Goal: Task Accomplishment & Management: Manage account settings

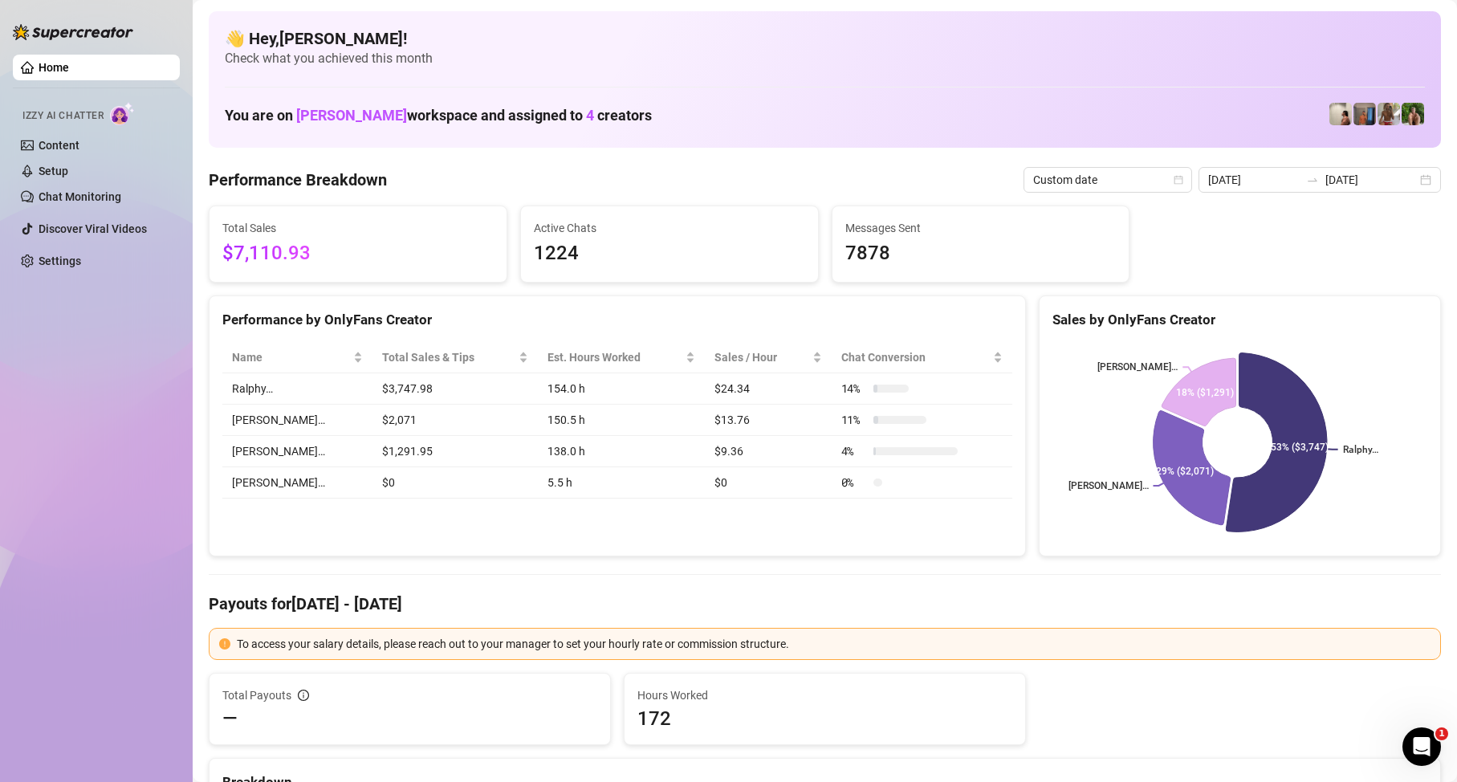
scroll to position [80, 0]
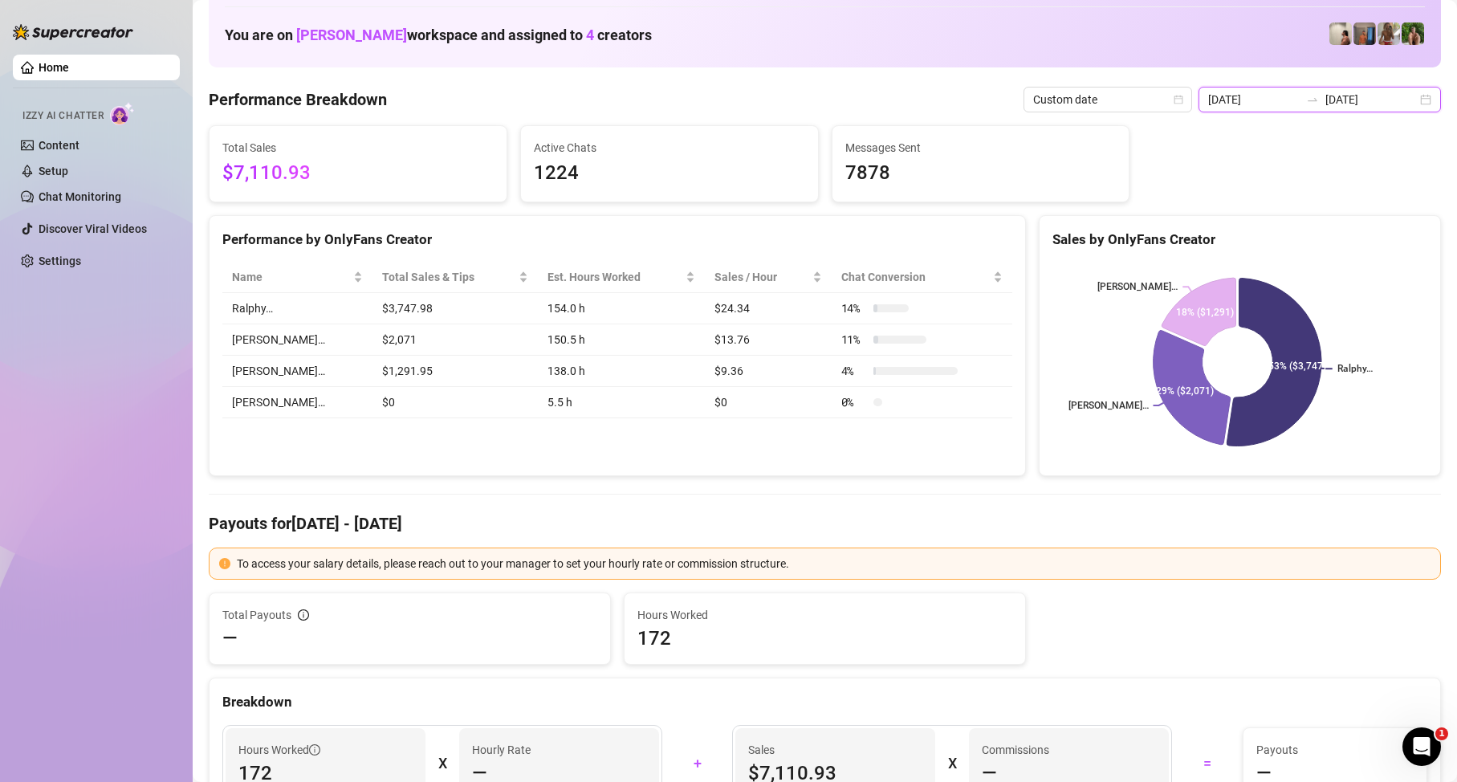
click at [1344, 105] on input "[DATE]" at bounding box center [1370, 100] width 91 height 18
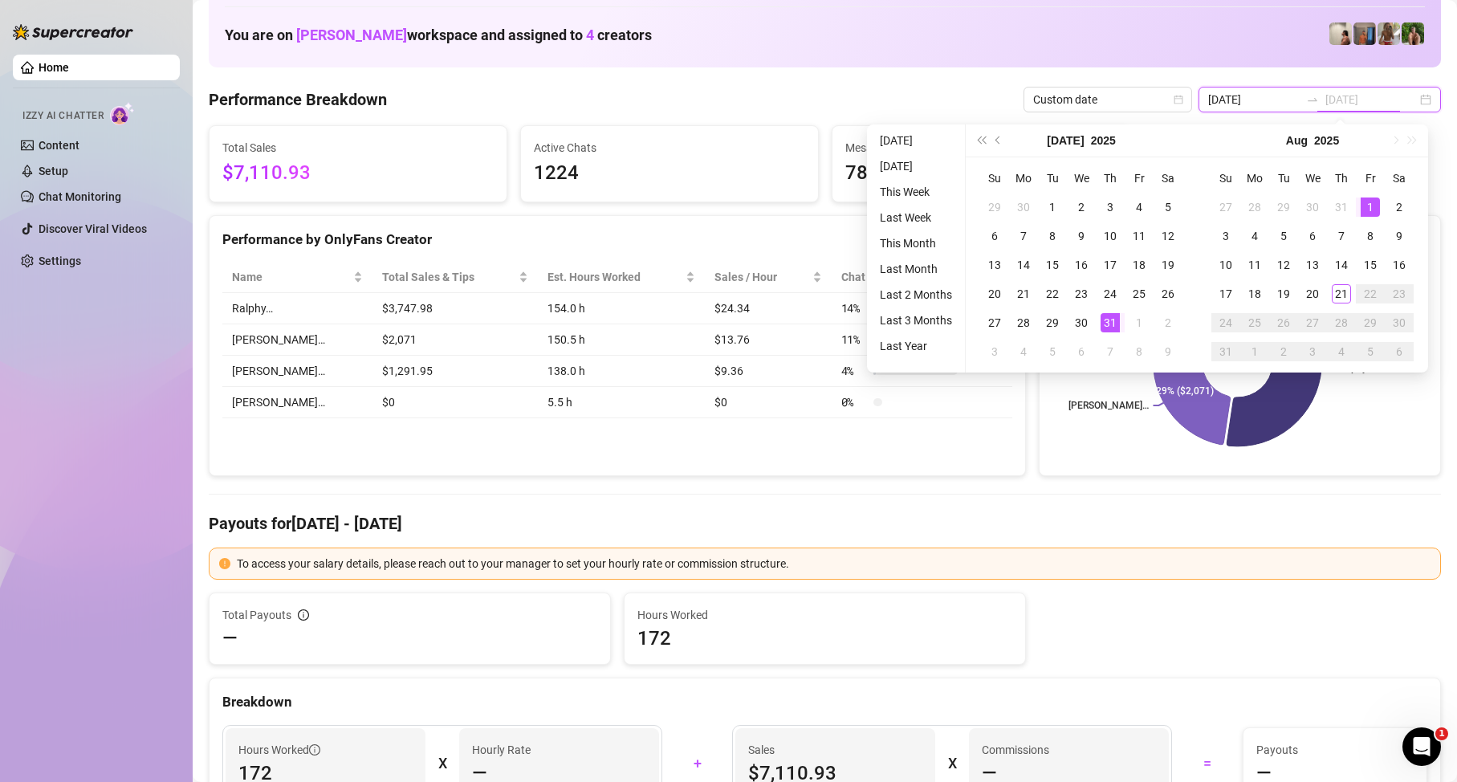
type input "[DATE]"
click at [1361, 201] on div "1" at bounding box center [1369, 206] width 19 height 19
click at [1346, 299] on div "21" at bounding box center [1341, 293] width 19 height 19
type input "[DATE]"
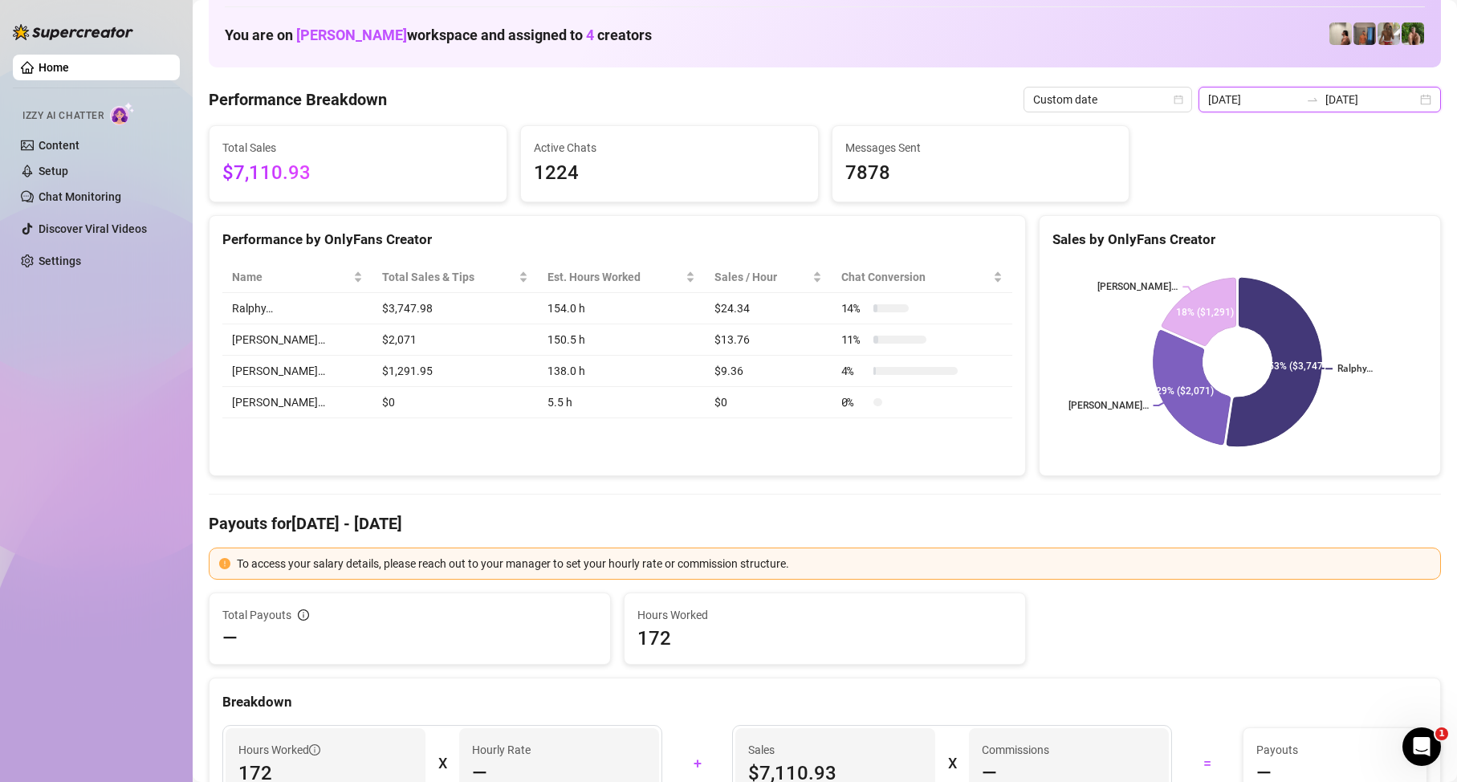
drag, startPoint x: 1347, startPoint y: 104, endPoint x: 1357, endPoint y: 120, distance: 18.5
click at [1348, 104] on input "[DATE]" at bounding box center [1370, 100] width 91 height 18
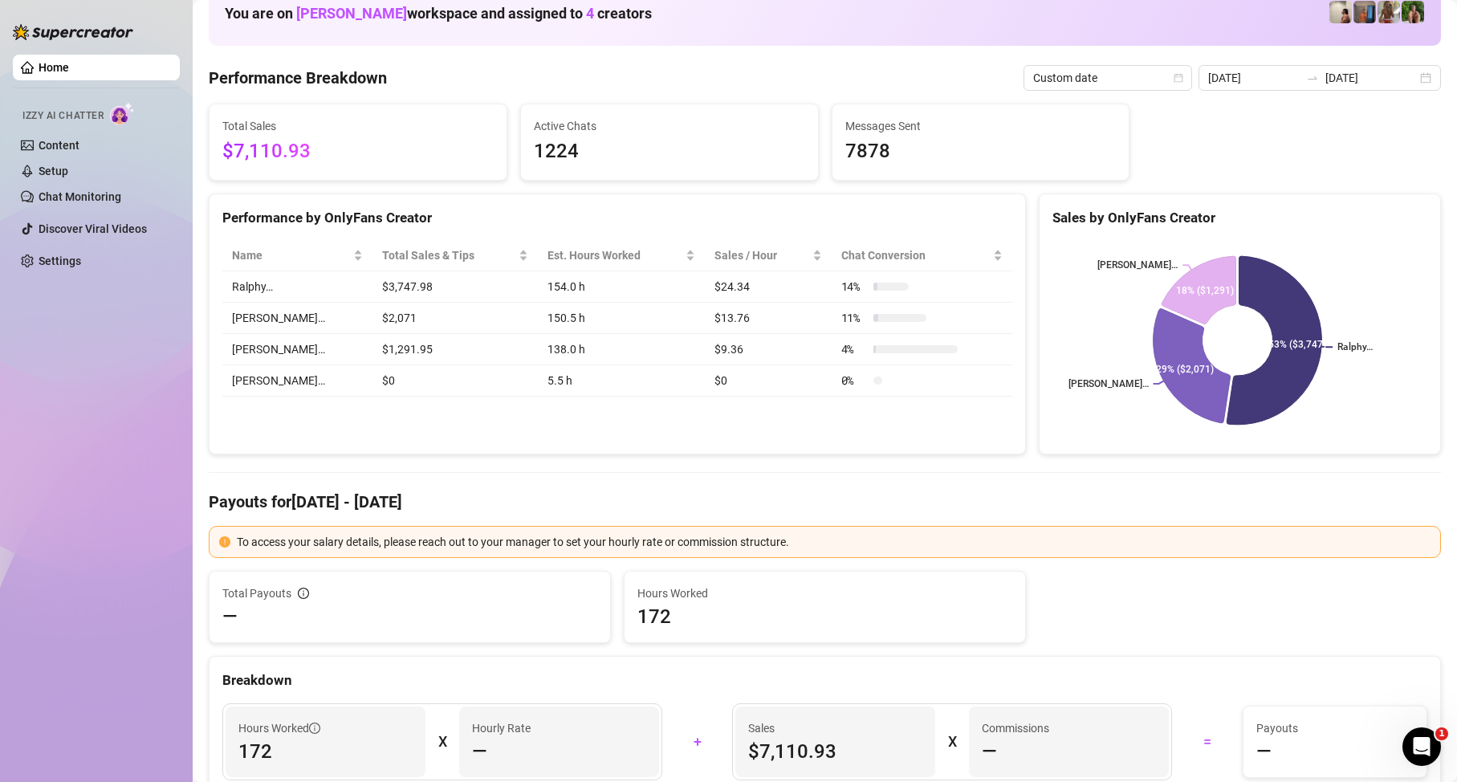
scroll to position [0, 0]
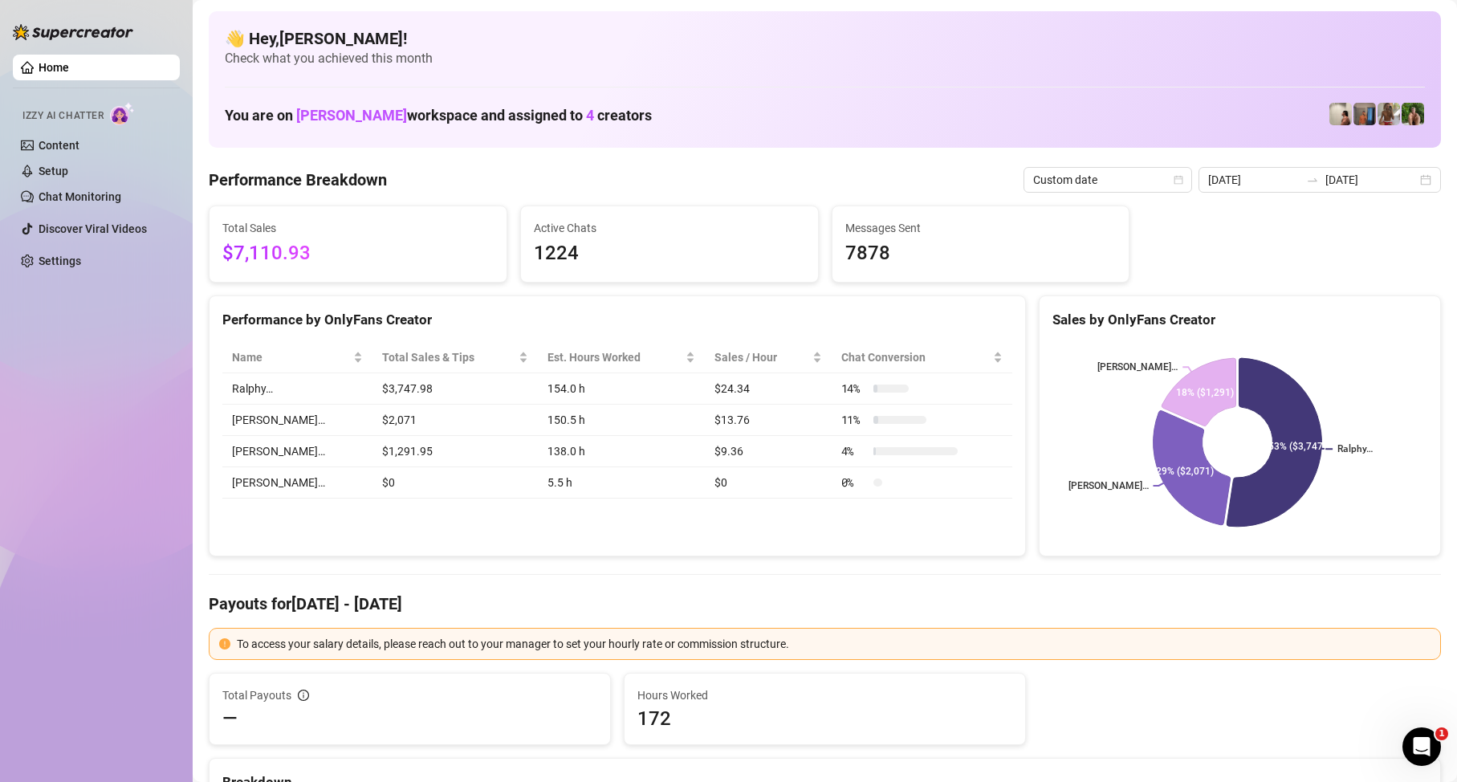
click at [96, 494] on div "Home Izzy AI Chatter Content Setup Chat Monitoring Discover Viral Videos Settin…" at bounding box center [96, 383] width 167 height 767
drag, startPoint x: 139, startPoint y: 549, endPoint x: 204, endPoint y: 511, distance: 75.2
click at [140, 547] on div "Home Izzy AI Chatter Content Setup Chat Monitoring Discover Viral Videos Settin…" at bounding box center [96, 383] width 167 height 767
click at [925, 542] on div "Performance by OnlyFans Creator Name Total Sales & Tips Est. Hours Worked Sales…" at bounding box center [617, 426] width 817 height 262
